Goal: Obtain resource: Download file/media

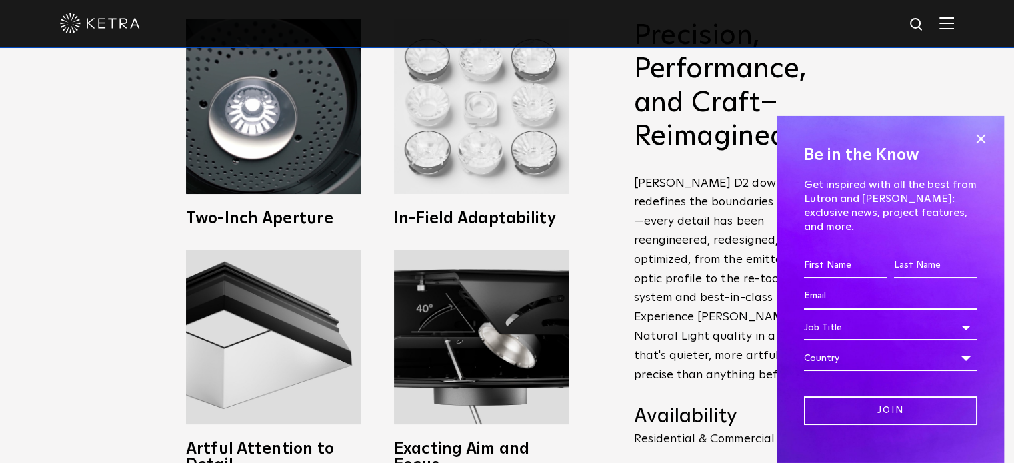
scroll to position [538, 0]
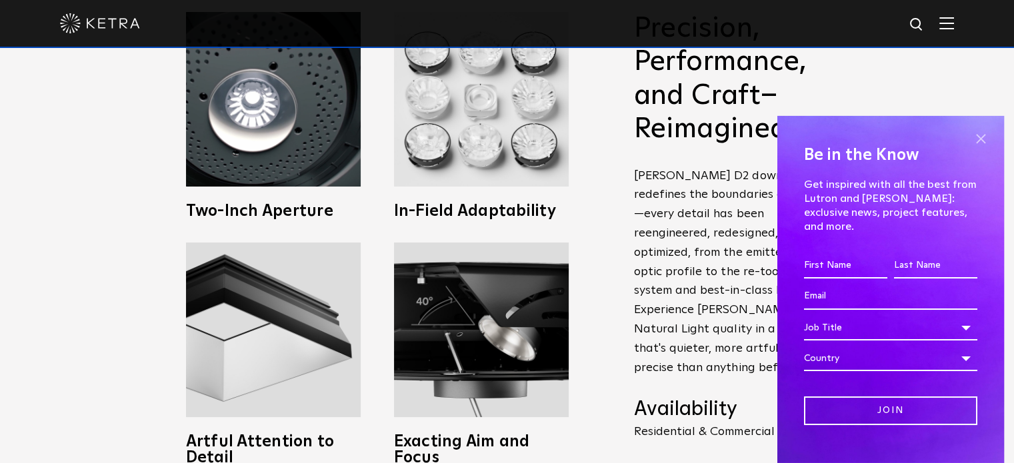
click at [971, 135] on span at bounding box center [981, 139] width 20 height 20
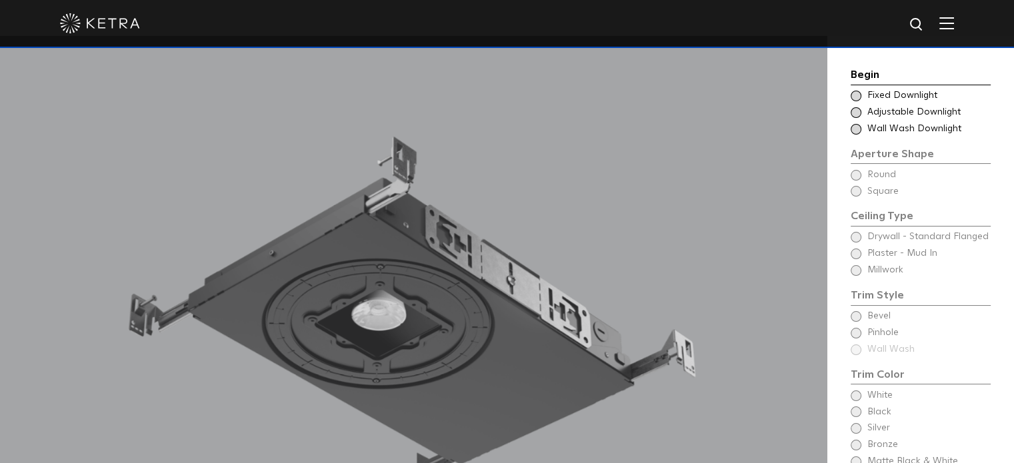
scroll to position [1080, 0]
click at [879, 111] on span "Adjustable Downlight" at bounding box center [929, 112] width 122 height 13
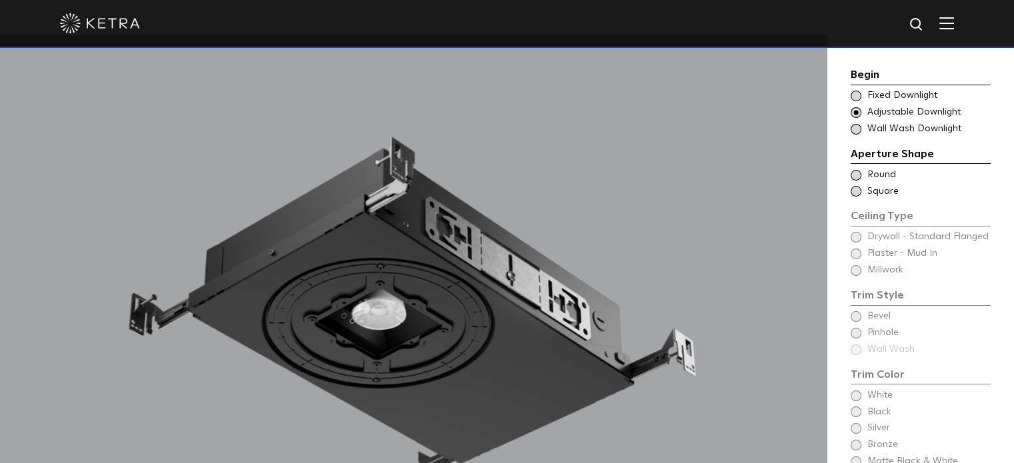
click at [875, 181] on div "Ceiling Type Round Drywall - Standard Flanged Round Ceiling Type Square Drywall…" at bounding box center [921, 184] width 140 height 30
click at [878, 174] on span "Round" at bounding box center [929, 175] width 122 height 13
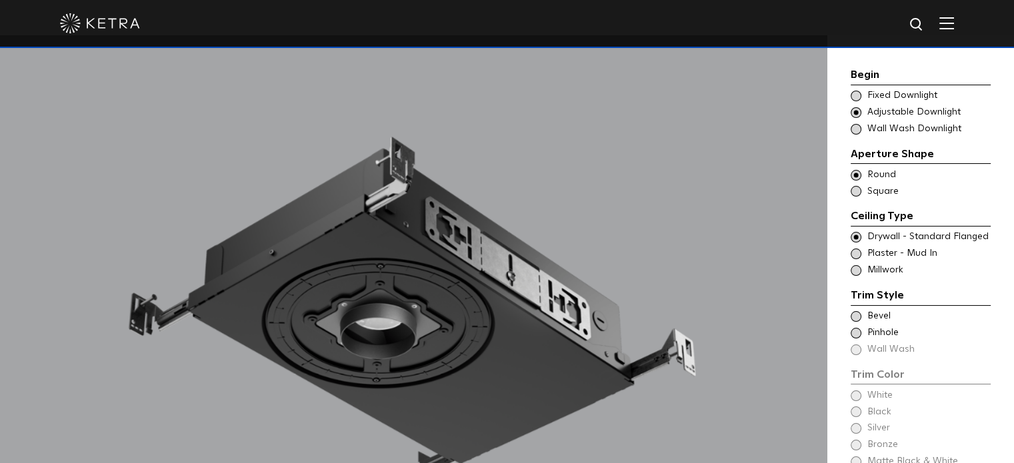
click at [878, 277] on span "Millwork" at bounding box center [929, 270] width 122 height 13
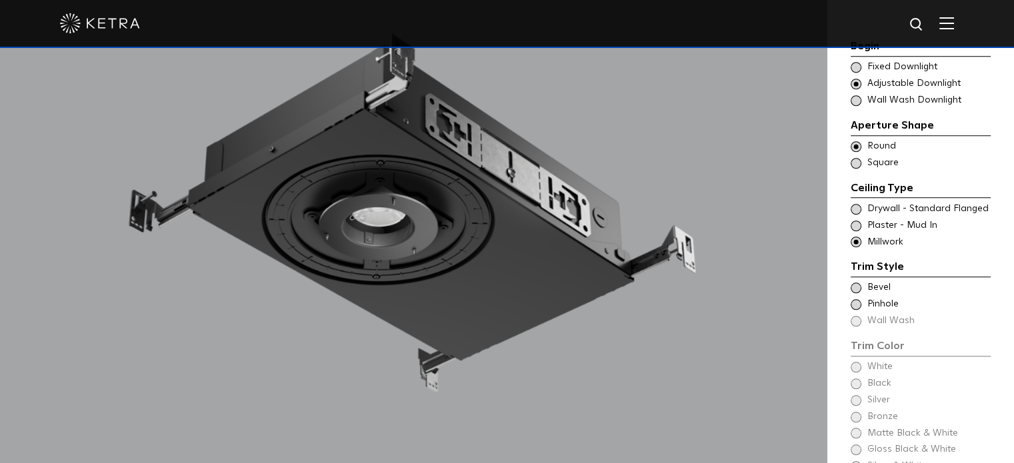
scroll to position [1184, 0]
click at [871, 281] on span "Bevel" at bounding box center [929, 287] width 122 height 13
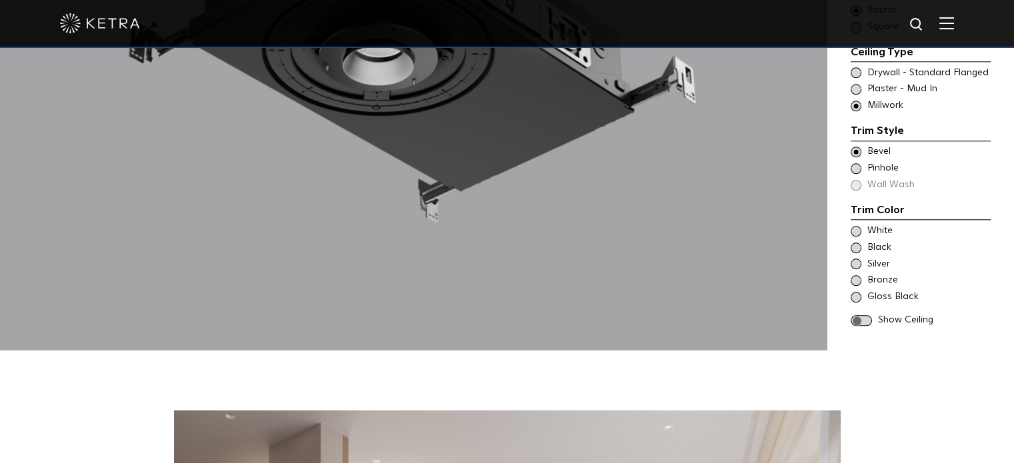
scroll to position [1352, 0]
click at [868, 225] on span "White" at bounding box center [929, 231] width 122 height 13
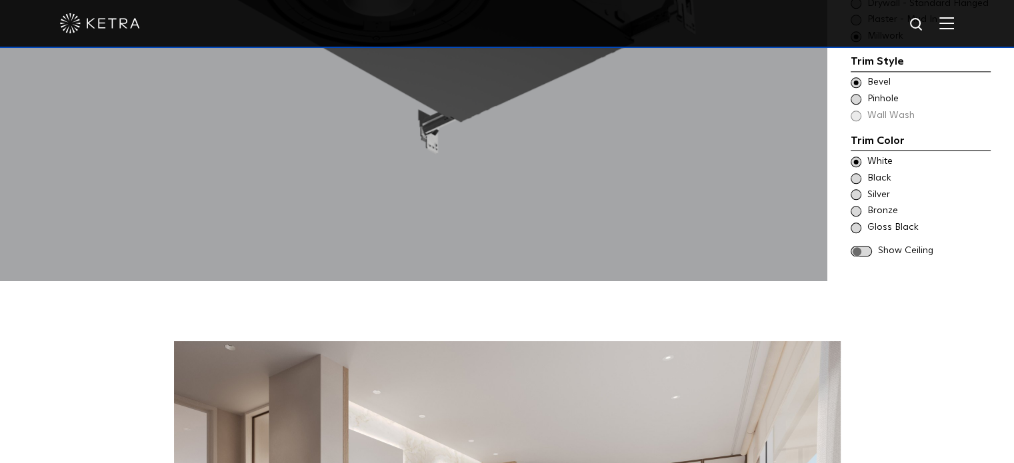
scroll to position [1408, 0]
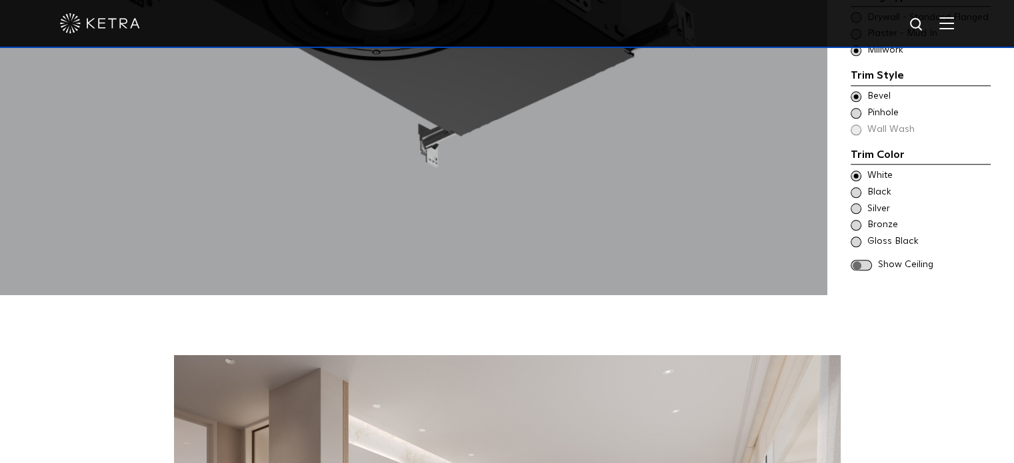
click at [869, 260] on span at bounding box center [861, 265] width 21 height 11
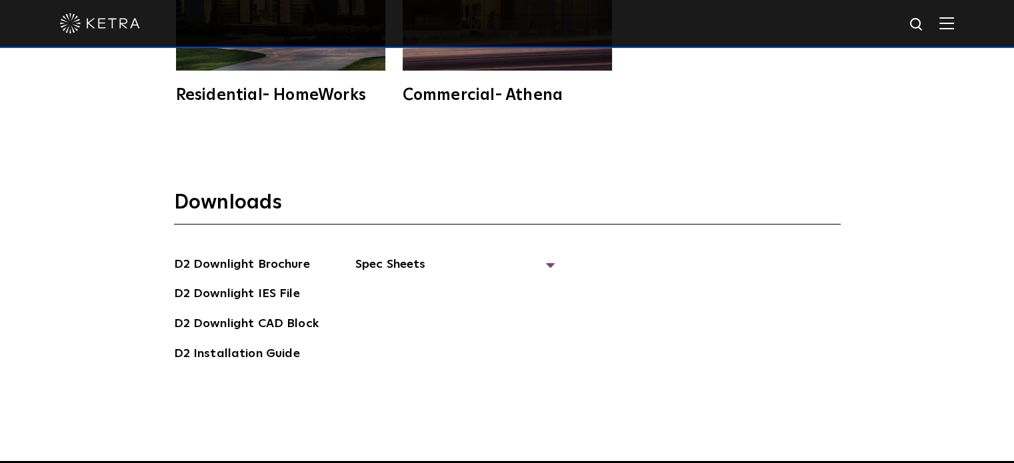
scroll to position [3432, 0]
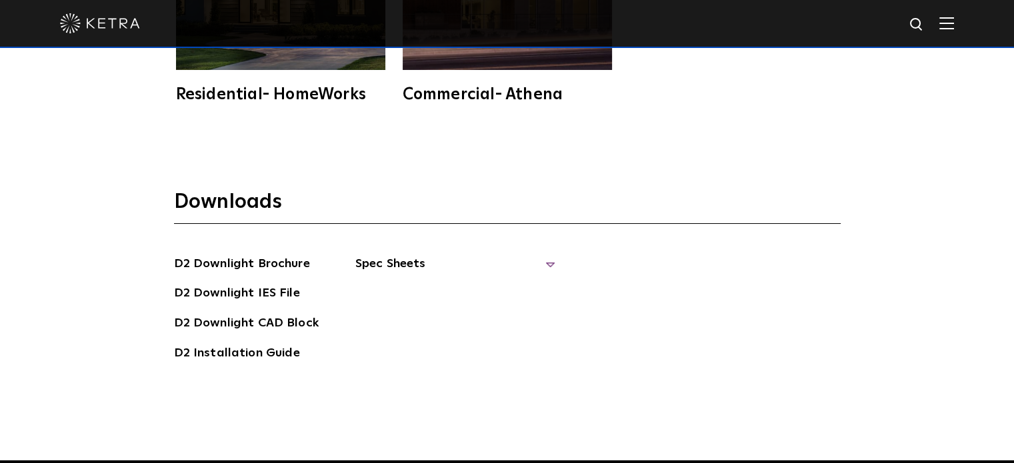
click at [547, 255] on span "Spec Sheets" at bounding box center [455, 269] width 200 height 29
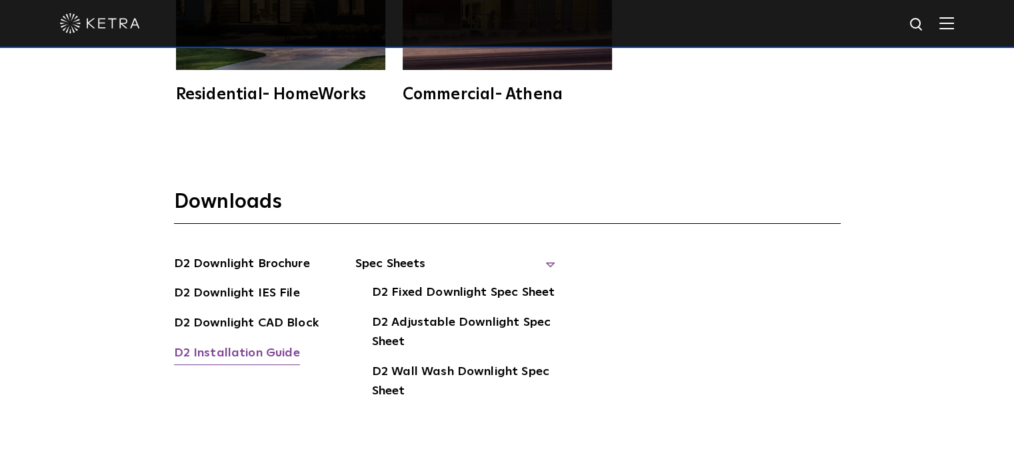
click at [274, 344] on link "D2 Installation Guide" at bounding box center [237, 354] width 126 height 21
